Goal: Find specific page/section: Find specific page/section

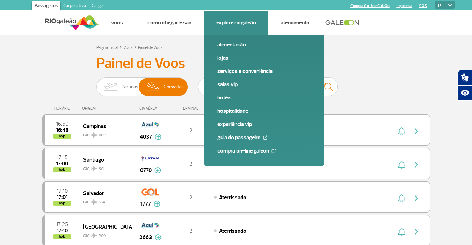
click at [227, 44] on link "Alimentação" at bounding box center [264, 45] width 94 height 8
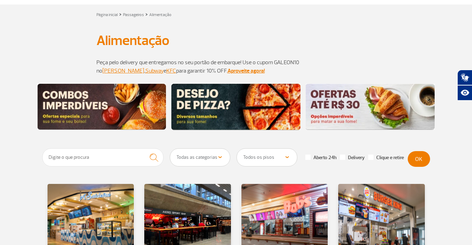
scroll to position [70, 0]
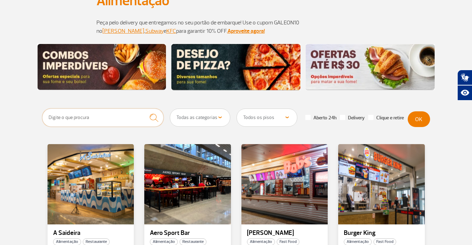
click at [94, 116] on input "text" at bounding box center [102, 118] width 121 height 18
type input "latitude"
click at [144, 109] on button "submit" at bounding box center [153, 118] width 19 height 19
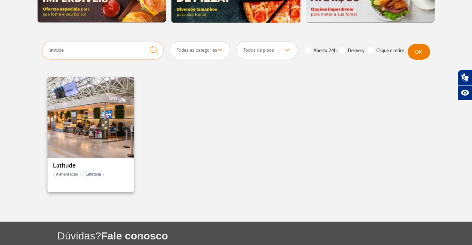
scroll to position [140, 0]
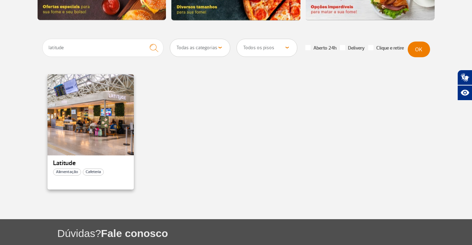
click at [92, 113] on div at bounding box center [90, 114] width 88 height 82
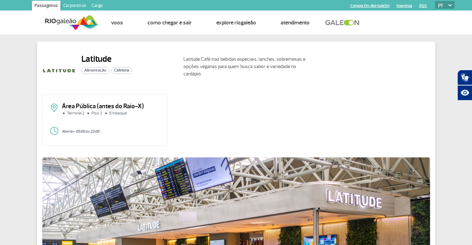
drag, startPoint x: 109, startPoint y: 130, endPoint x: 126, endPoint y: 130, distance: 16.8
click at [126, 130] on p "Aberto - 05:00 às 22:00" at bounding box center [111, 132] width 99 height 4
